Goal: Transaction & Acquisition: Purchase product/service

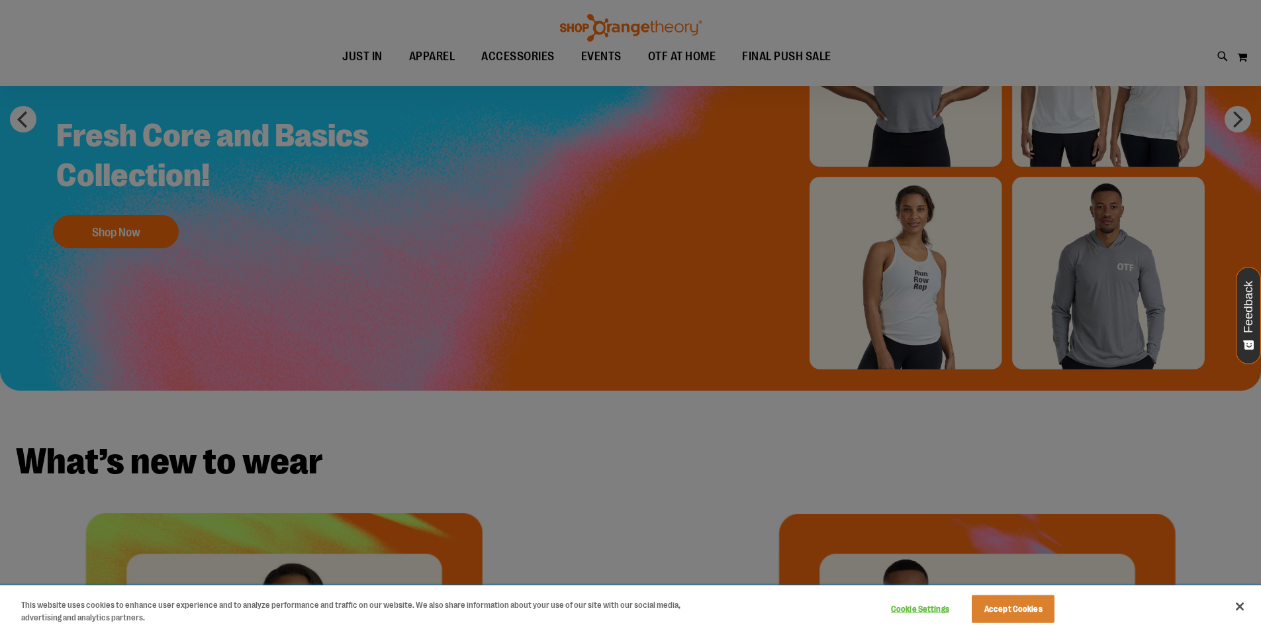
scroll to position [198, 0]
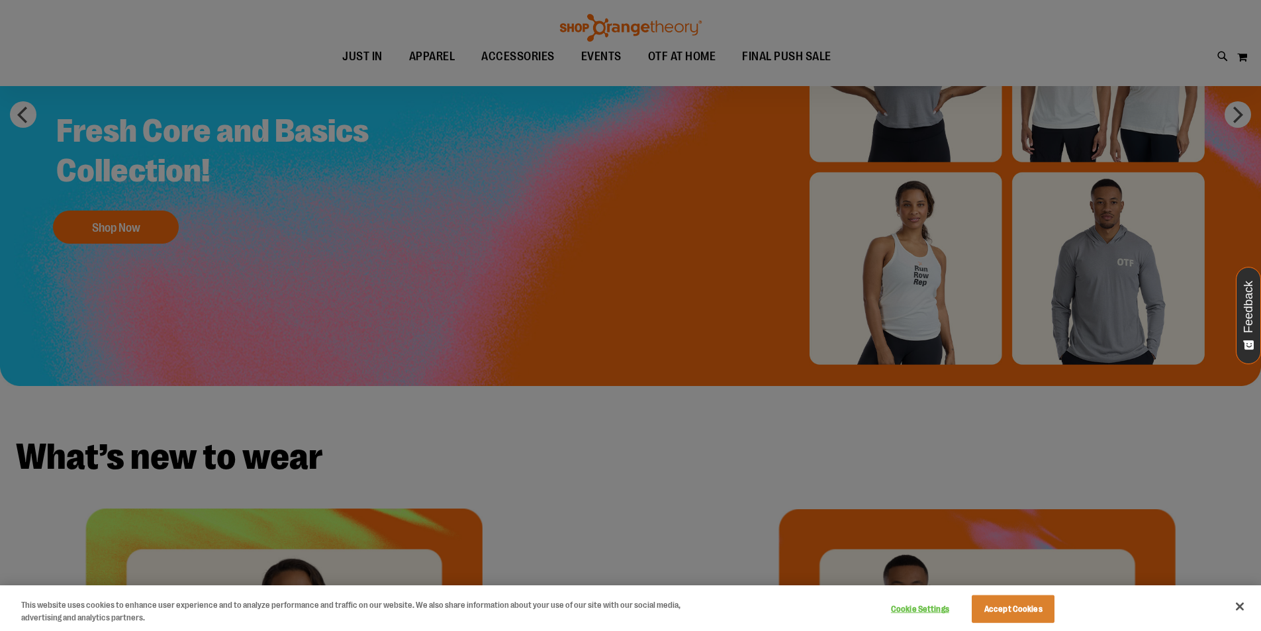
type input "**********"
click at [1008, 601] on button "Accept Cookies" at bounding box center [1013, 609] width 83 height 28
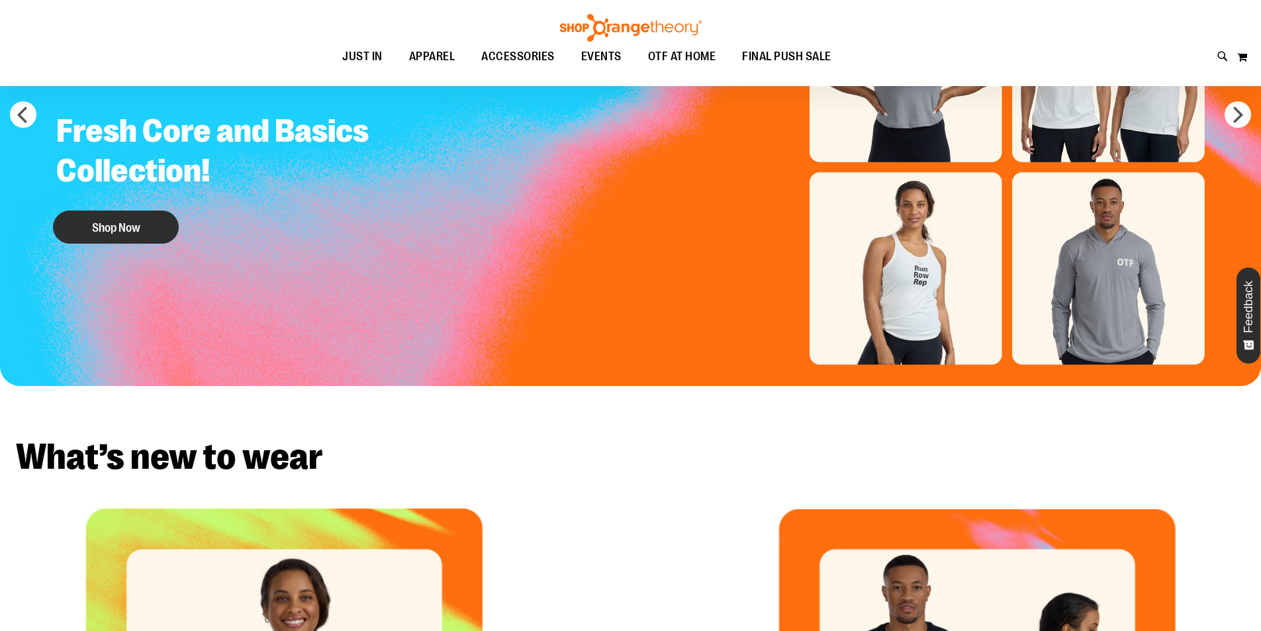
click at [166, 216] on button "Shop Now" at bounding box center [116, 227] width 126 height 33
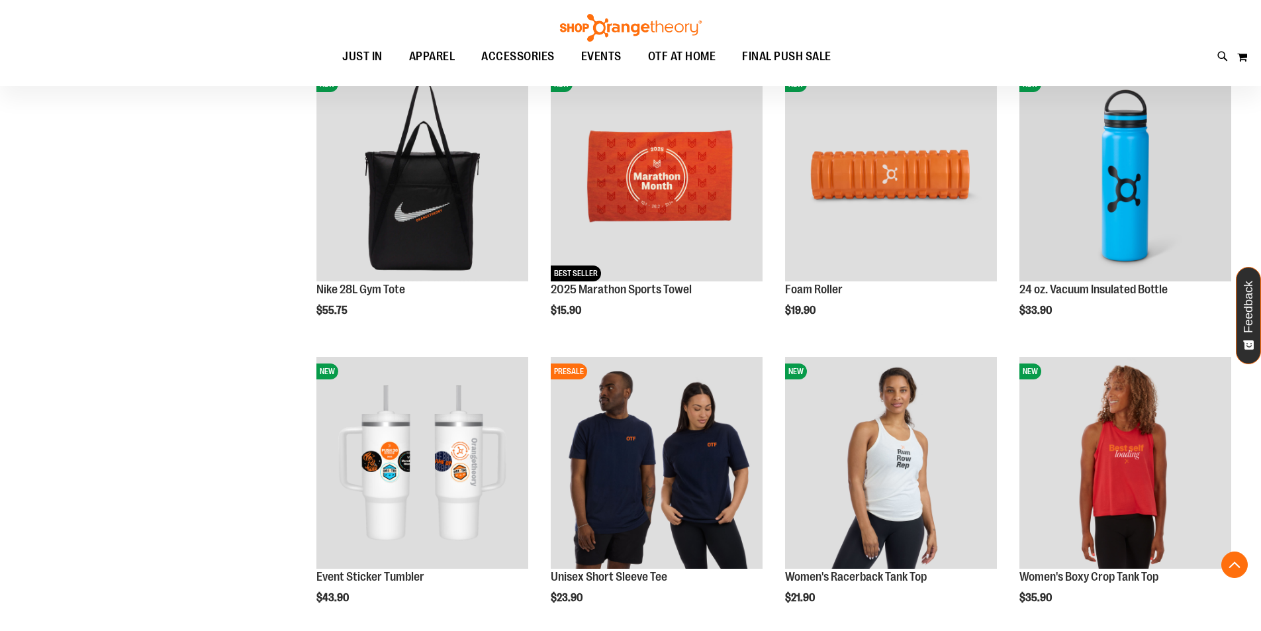
scroll to position [1191, 0]
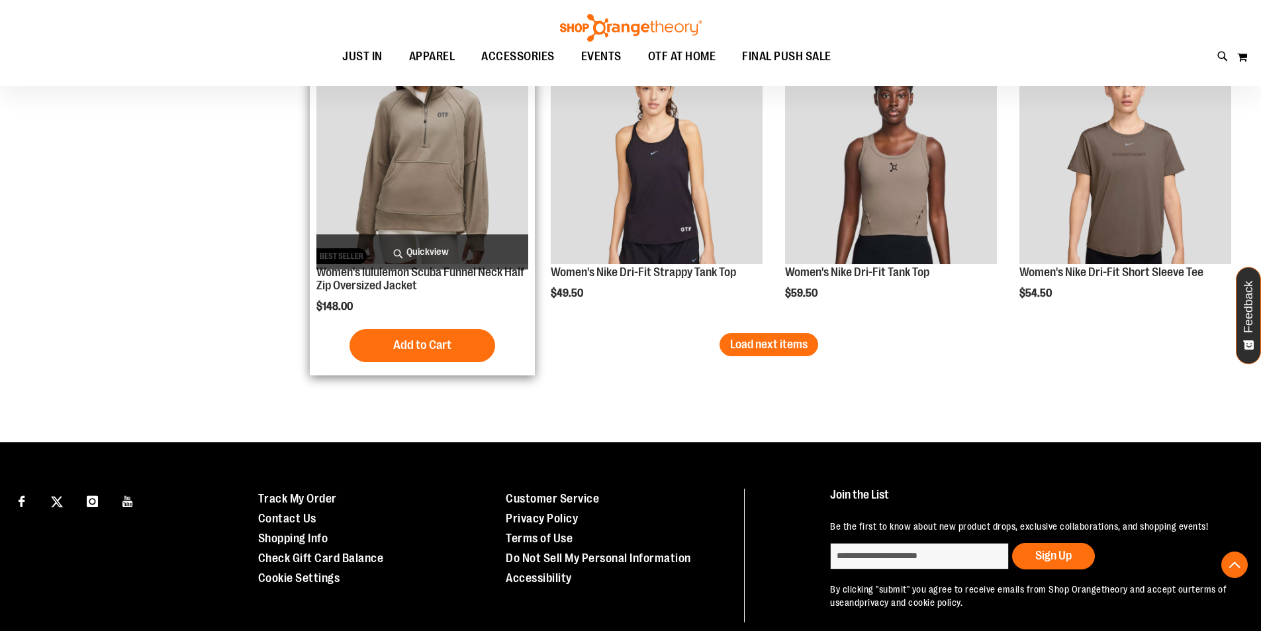
scroll to position [2515, 0]
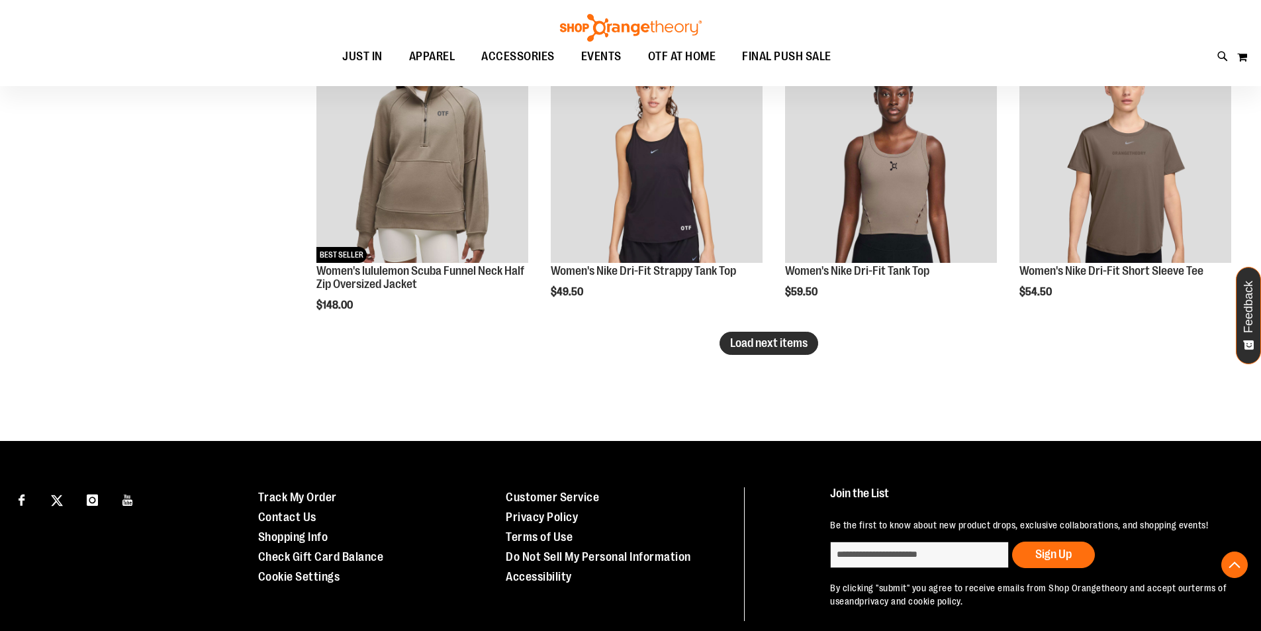
type input "**********"
click at [791, 343] on span "Load next items" at bounding box center [768, 342] width 77 height 13
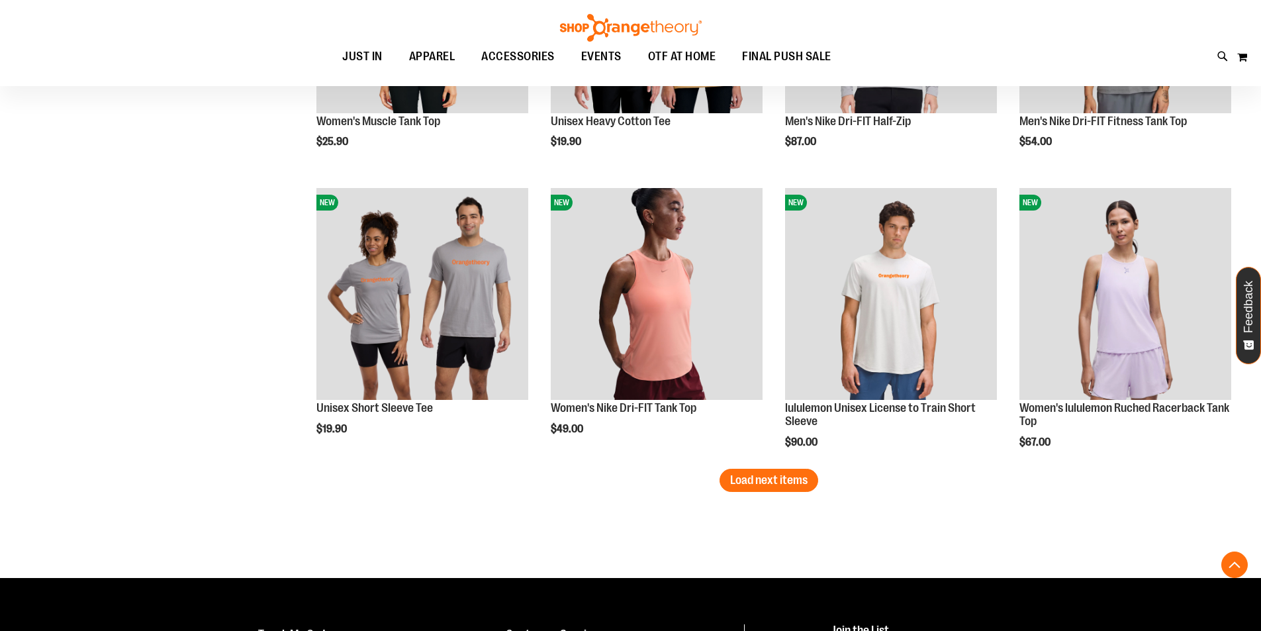
scroll to position [3243, 0]
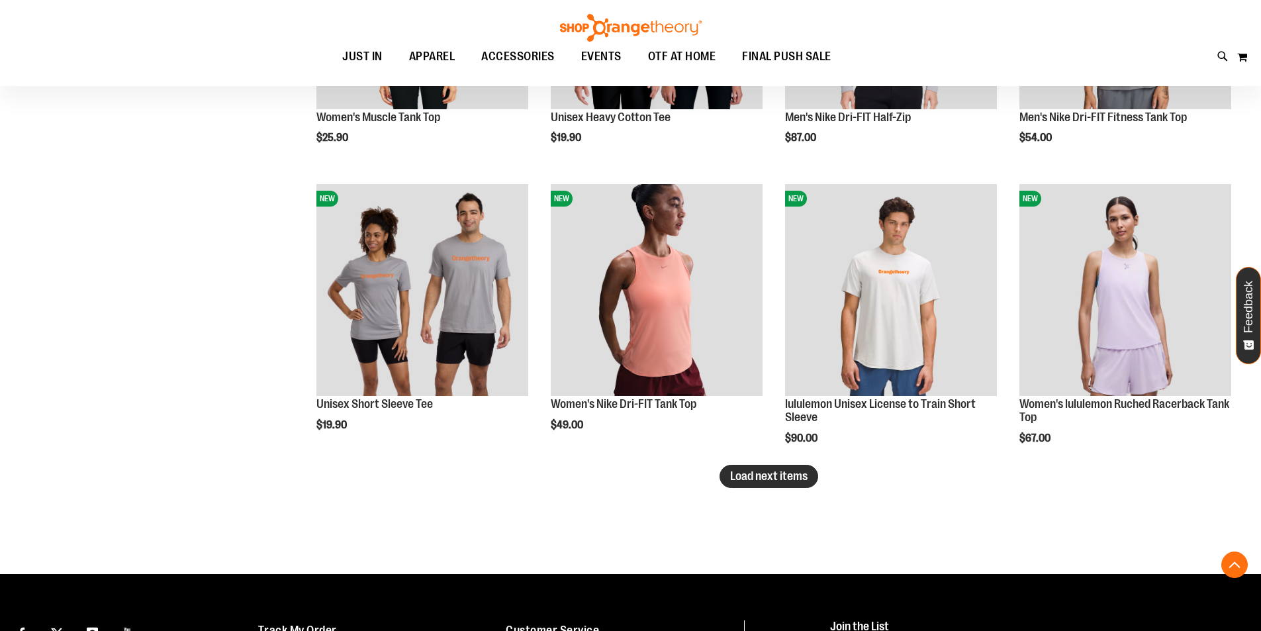
click at [804, 475] on span "Load next items" at bounding box center [768, 475] width 77 height 13
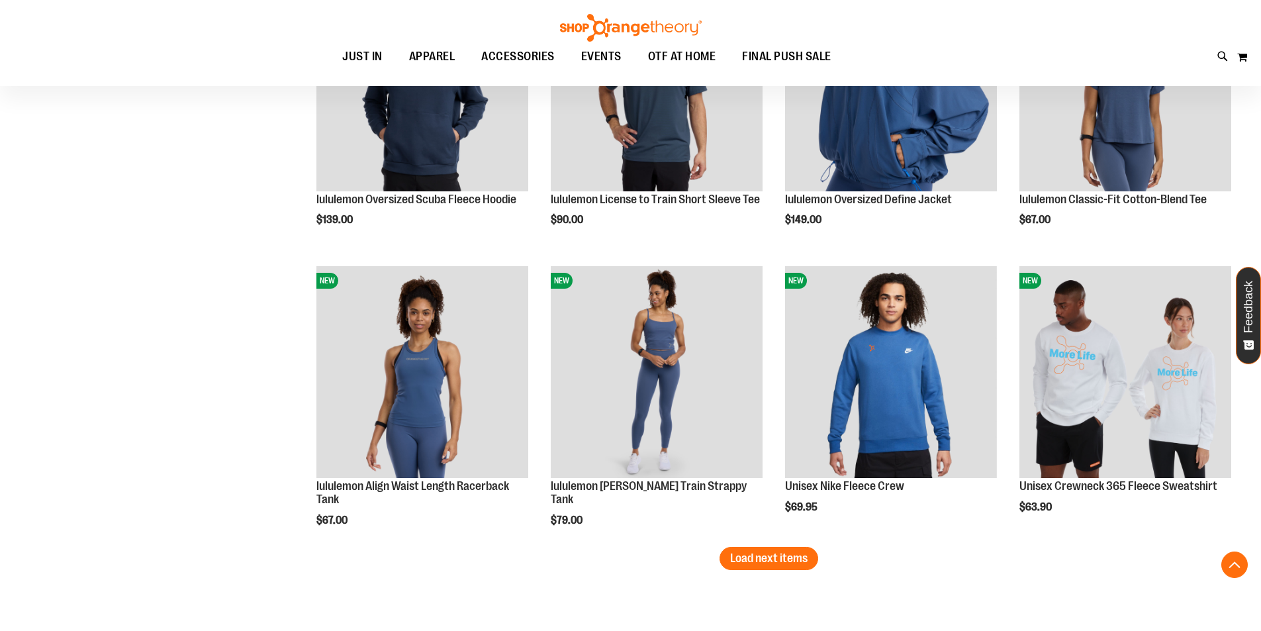
scroll to position [4104, 0]
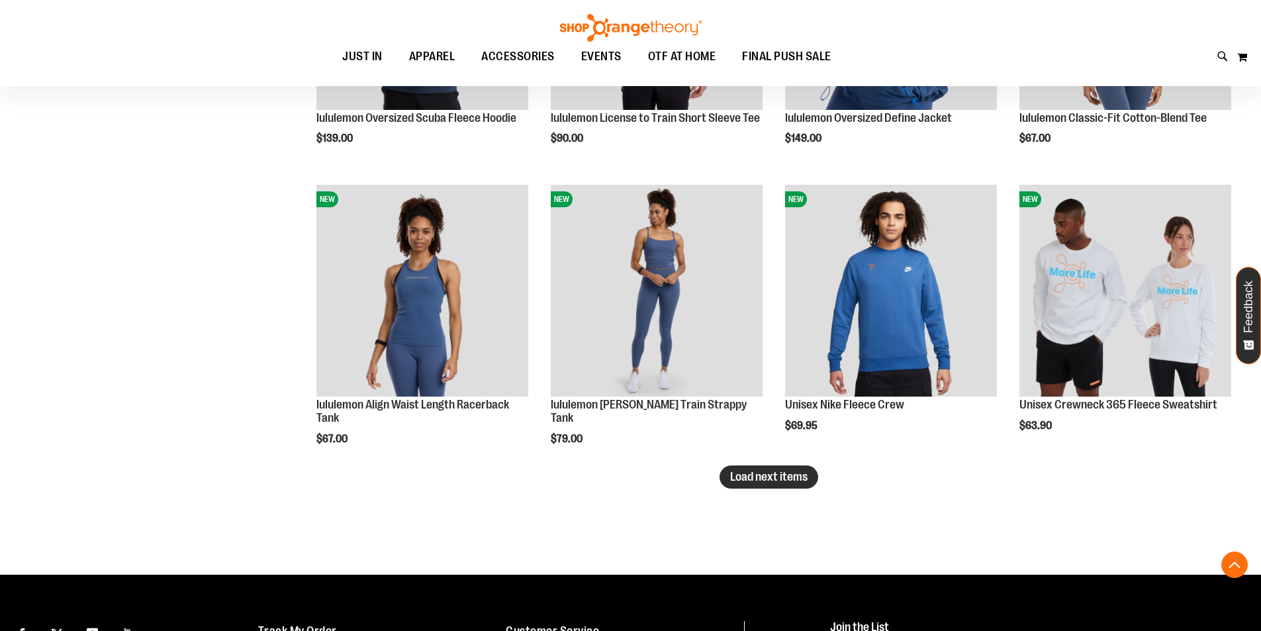
click at [781, 487] on button "Load next items" at bounding box center [769, 476] width 99 height 23
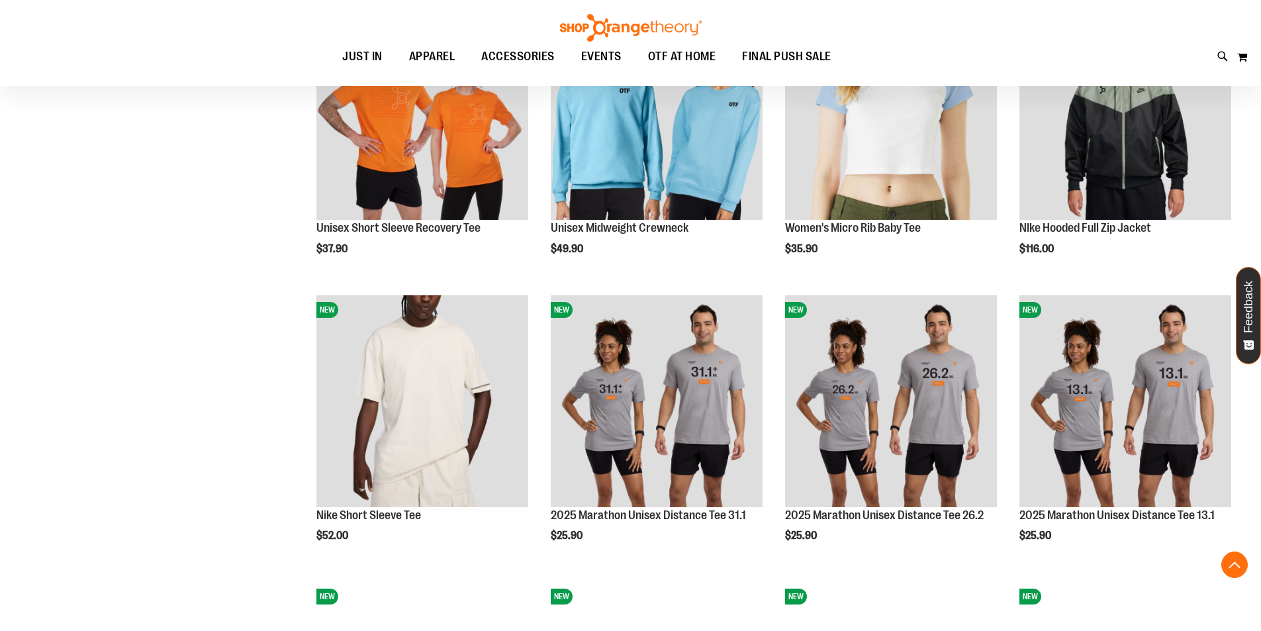
scroll to position [4898, 0]
